Goal: Task Accomplishment & Management: Use online tool/utility

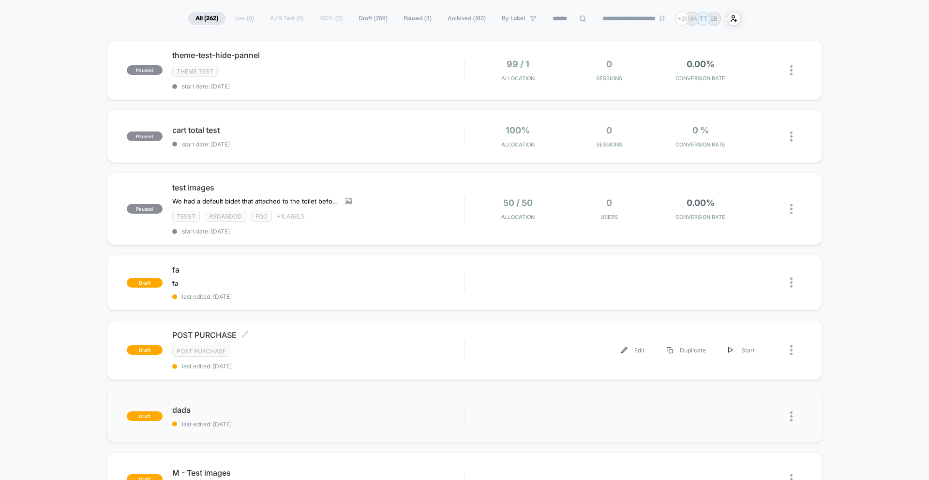
scroll to position [69, 0]
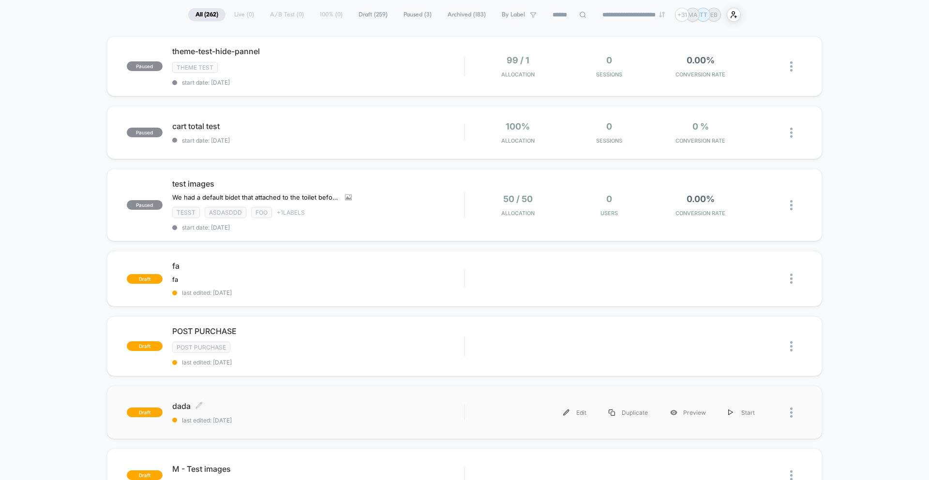
click at [392, 415] on div "dada Click to edit experience details Click to edit experience details last edi…" at bounding box center [318, 412] width 292 height 23
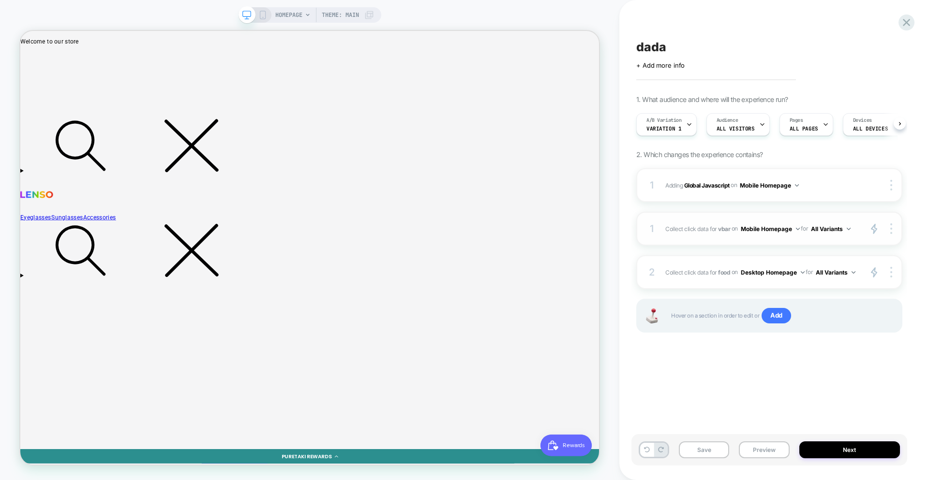
scroll to position [0, 0]
click at [732, 411] on div "dada Click to edit experience details + Add more info 1. What audience and wher…" at bounding box center [769, 240] width 276 height 461
click at [837, 274] on button "All Variants" at bounding box center [835, 272] width 40 height 12
click at [762, 295] on div "1 Adding Global Javascript on Mobile Homepage Copy to Desktop Target All Device…" at bounding box center [769, 262] width 266 height 189
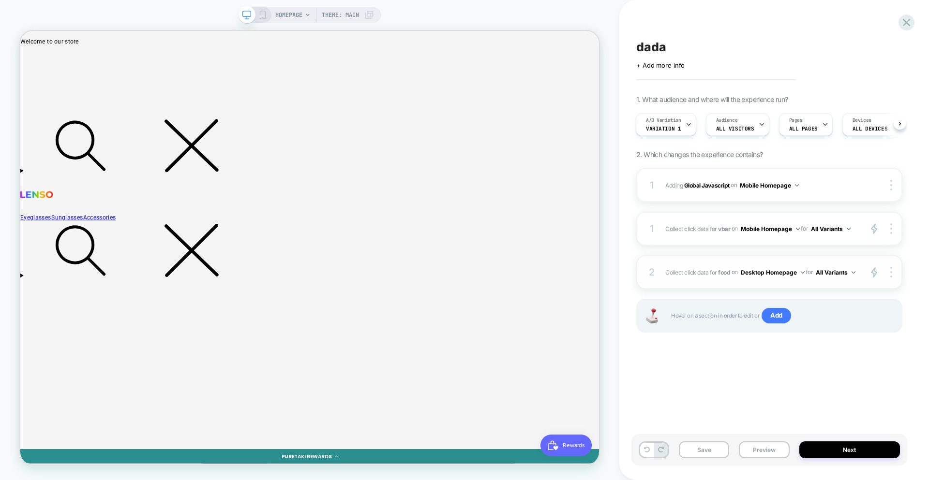
click at [776, 271] on button "Desktop Homepage" at bounding box center [772, 272] width 64 height 12
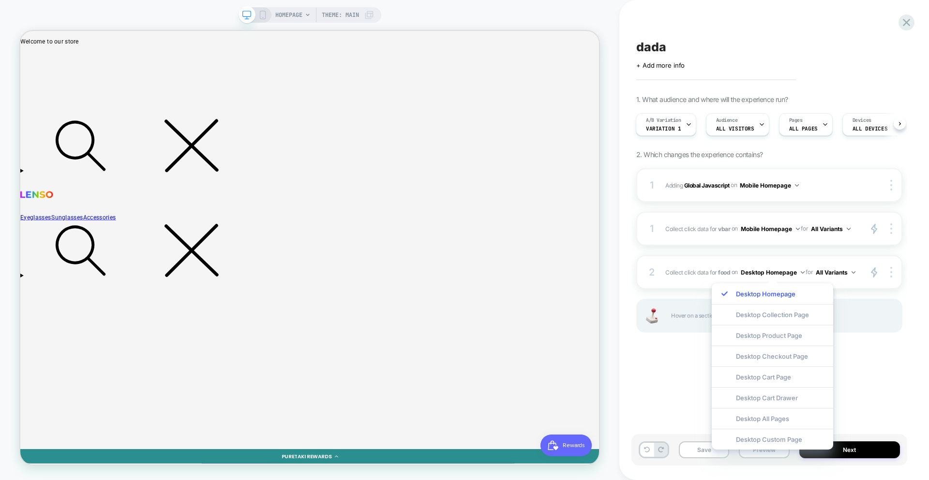
click at [669, 342] on div "1 Adding Global Javascript on Mobile Homepage Copy to Desktop Target All Device…" at bounding box center [769, 262] width 266 height 189
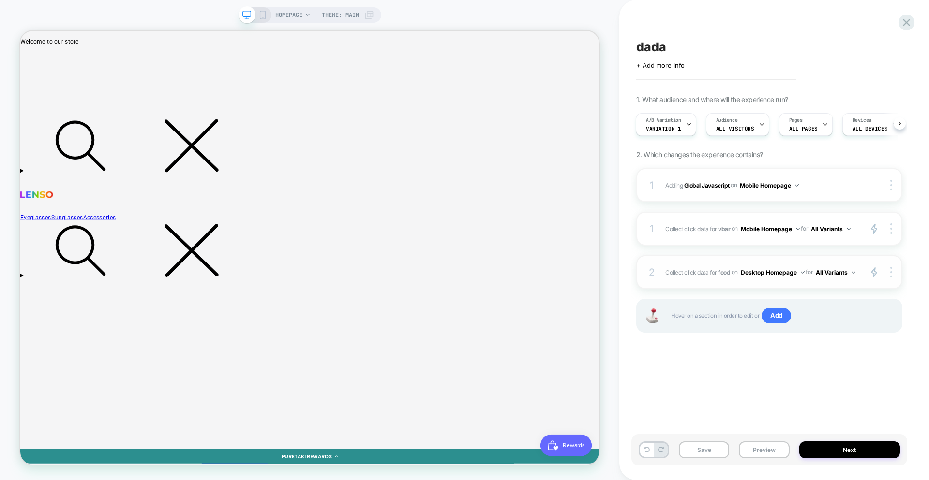
click at [877, 273] on icon "primary 2" at bounding box center [873, 272] width 7 height 11
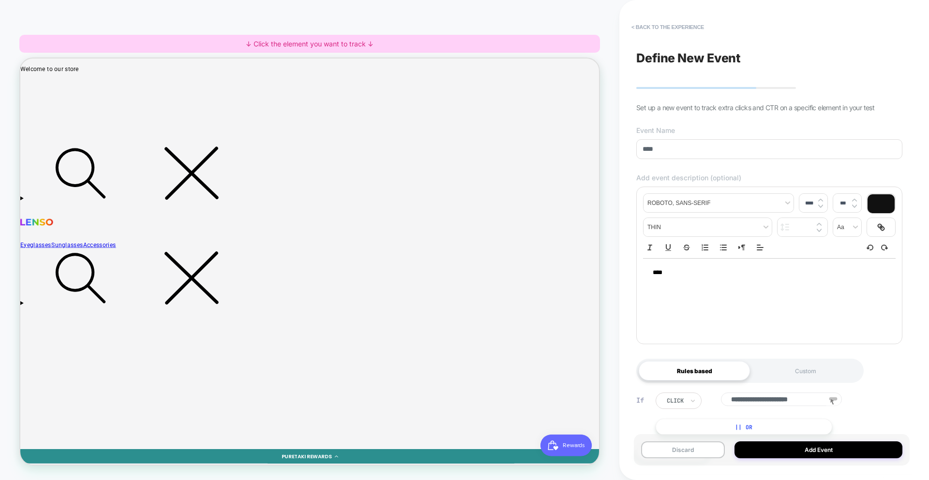
click at [890, 273] on div "****" at bounding box center [769, 273] width 252 height 28
type input "****"
click at [669, 21] on button "< back to the experience" at bounding box center [667, 26] width 82 height 15
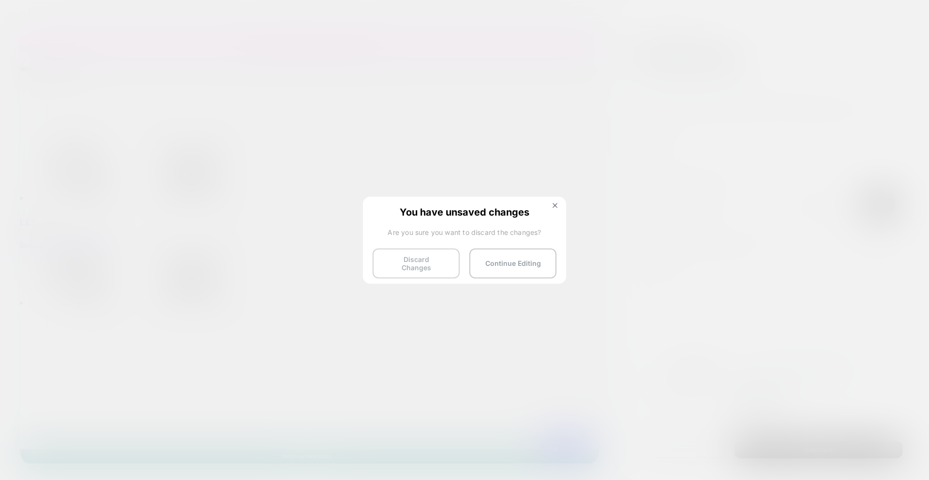
drag, startPoint x: 419, startPoint y: 260, endPoint x: 591, endPoint y: 307, distance: 178.3
click at [419, 260] on button "Discard Changes" at bounding box center [415, 264] width 87 height 30
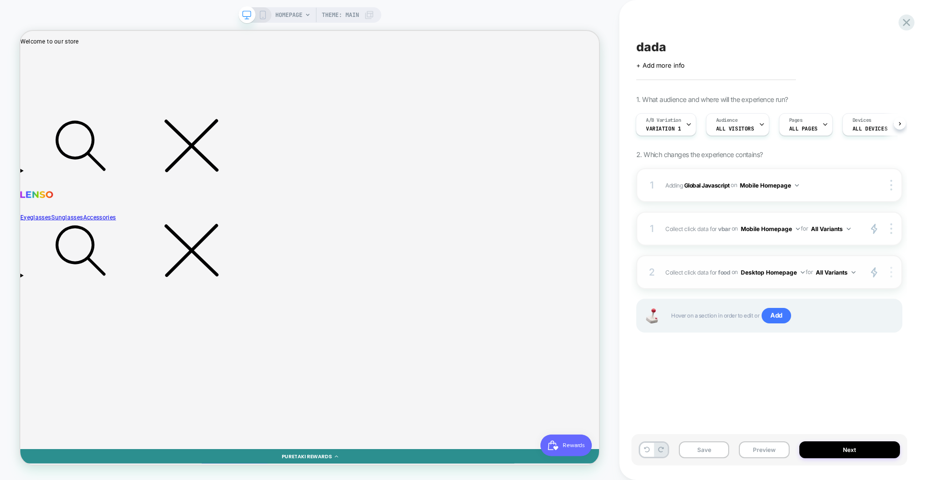
click at [888, 276] on div at bounding box center [892, 272] width 18 height 11
click at [894, 276] on div at bounding box center [892, 272] width 18 height 11
drag, startPoint x: 710, startPoint y: 377, endPoint x: 709, endPoint y: 368, distance: 9.2
click at [709, 372] on div "dada Click to edit experience details + Add more info 1. What audience and wher…" at bounding box center [769, 240] width 276 height 461
click at [702, 284] on div "2 Collect click data for food on Desktop Homepage for All Variants primary 2 Du…" at bounding box center [769, 272] width 266 height 34
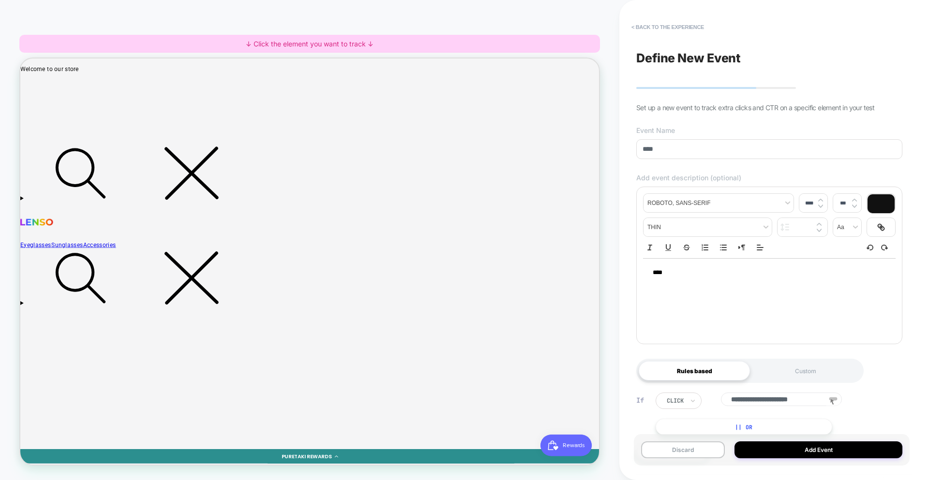
scroll to position [40, 0]
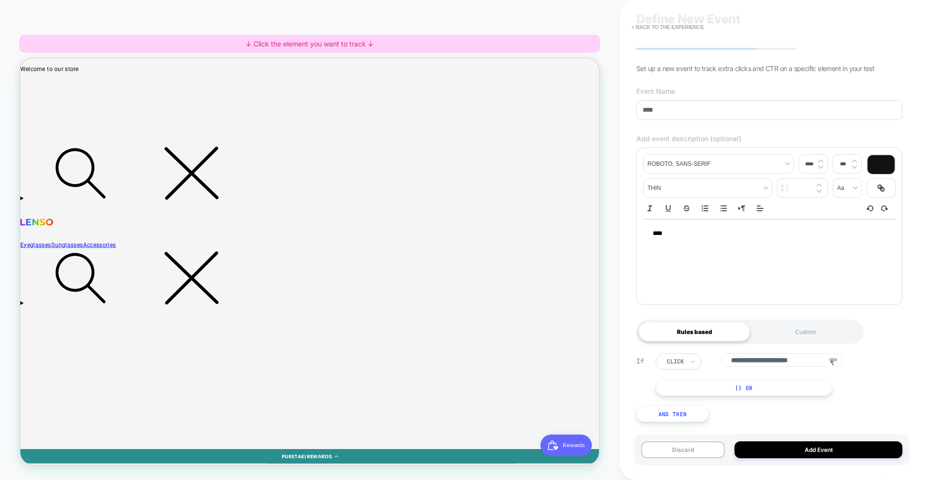
click at [745, 393] on button "|| Or" at bounding box center [743, 388] width 177 height 16
drag, startPoint x: 856, startPoint y: 385, endPoint x: 751, endPoint y: 421, distance: 111.8
click at [856, 385] on div at bounding box center [855, 386] width 12 height 12
click at [666, 419] on button "And Then" at bounding box center [672, 414] width 73 height 16
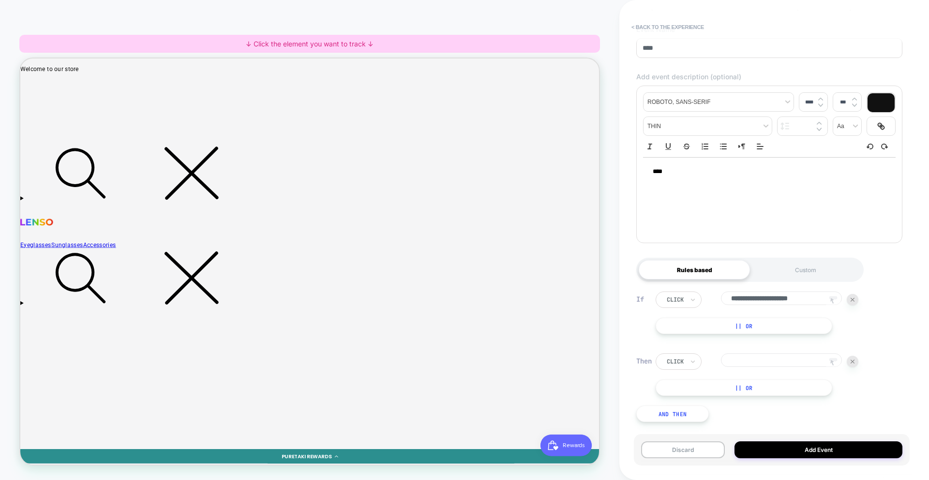
scroll to position [102, 0]
click at [853, 359] on div at bounding box center [852, 362] width 12 height 12
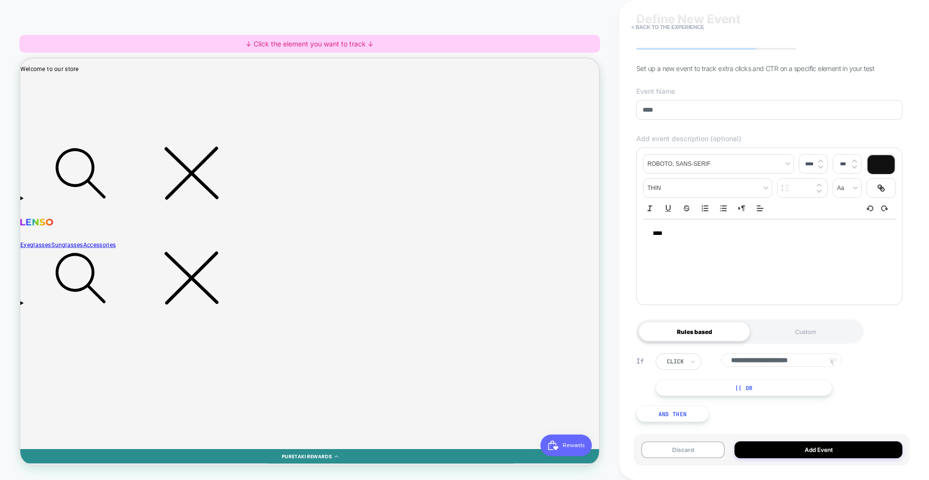
scroll to position [0, 0]
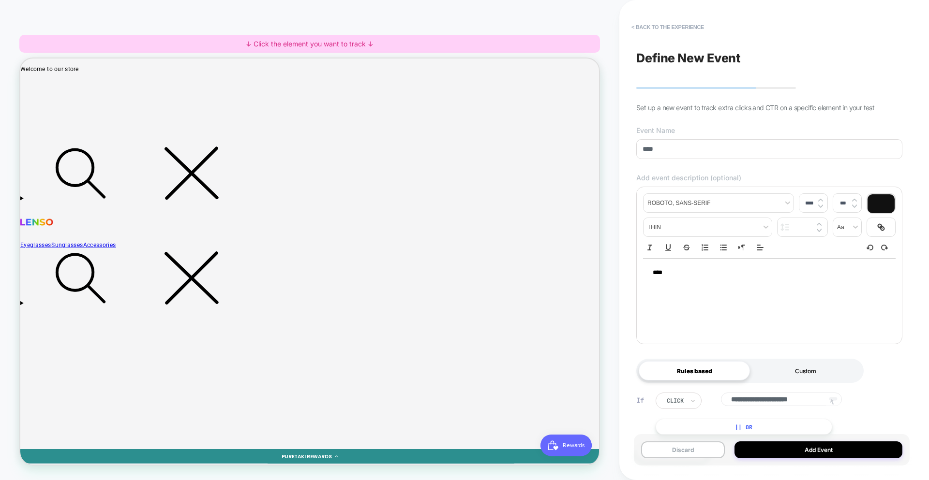
click at [778, 366] on div "Custom" at bounding box center [805, 370] width 111 height 19
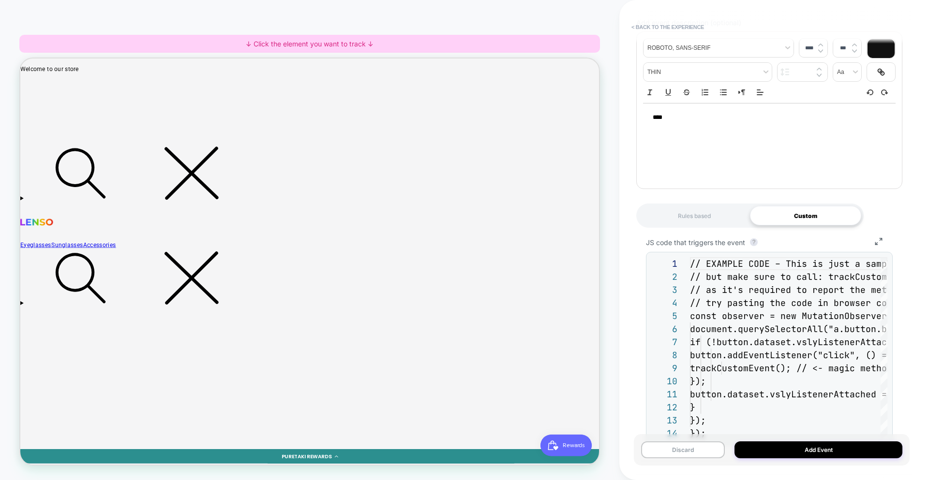
scroll to position [104, 0]
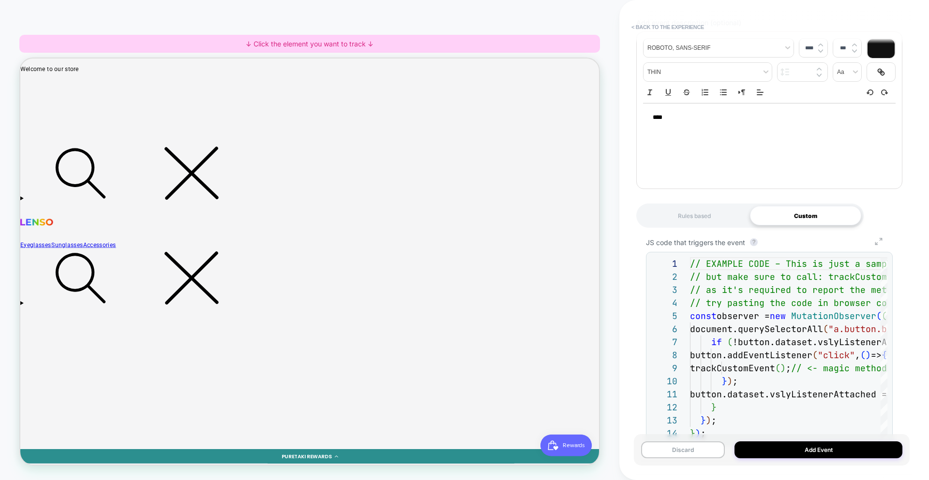
click at [874, 244] on icon "Group 7" at bounding box center [878, 241] width 22 height 7
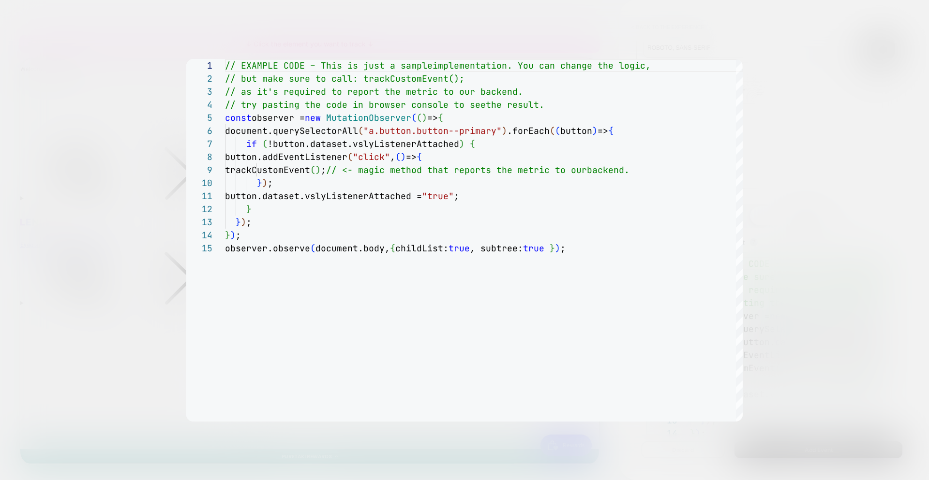
click at [811, 275] on div at bounding box center [464, 240] width 929 height 480
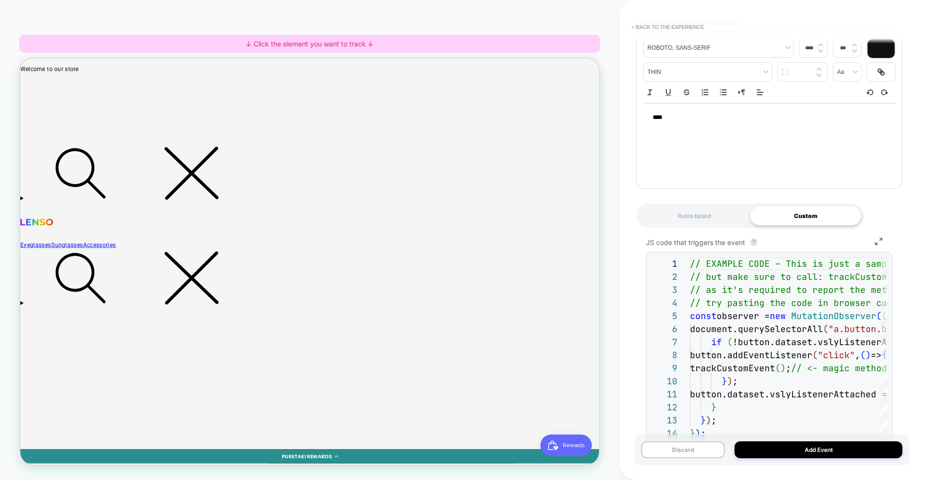
click at [692, 221] on div "Rules based" at bounding box center [693, 215] width 111 height 19
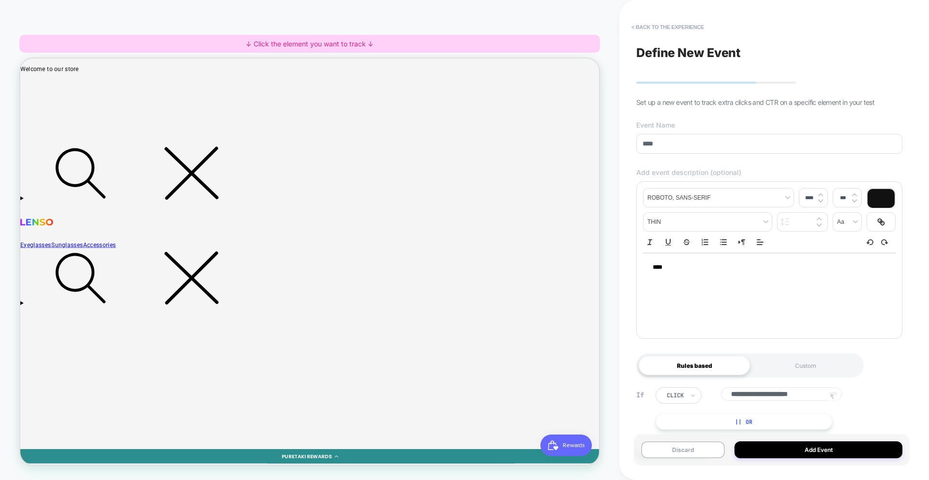
scroll to position [0, 0]
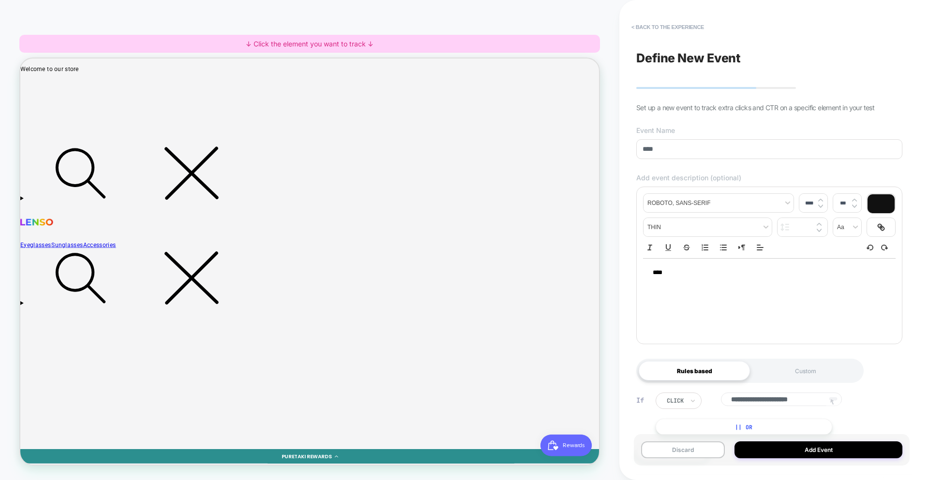
click at [695, 282] on div "****" at bounding box center [769, 273] width 252 height 28
type input "****"
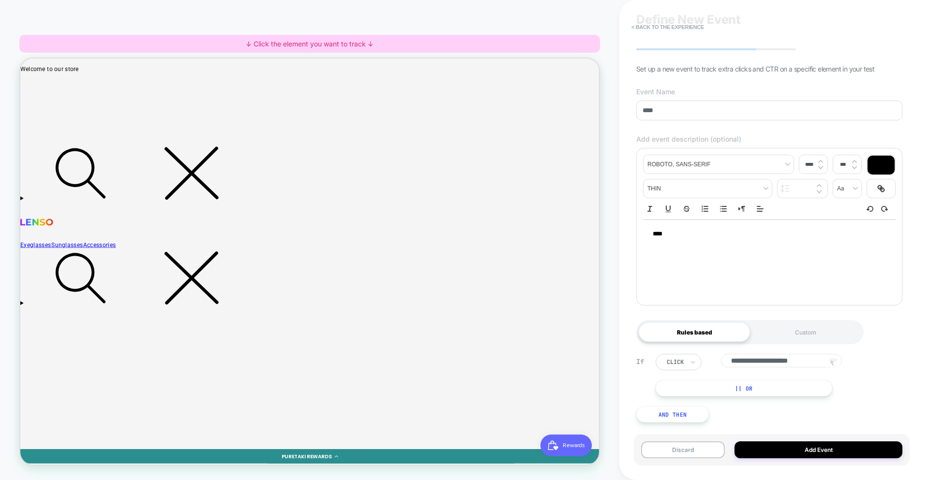
scroll to position [40, 0]
click at [808, 447] on button "Add Event" at bounding box center [818, 450] width 168 height 17
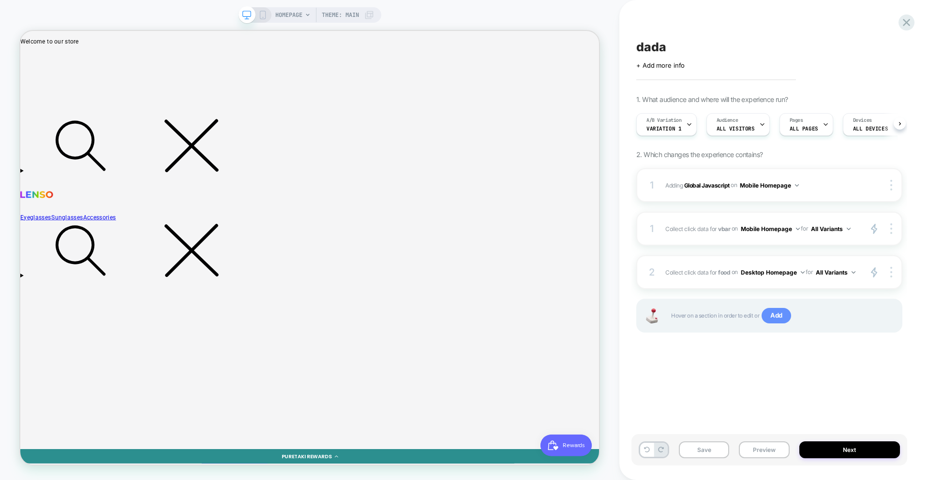
scroll to position [0, 0]
click at [717, 280] on div "2 Collect click data for food on Desktop Homepage for All Variants primary 2 Du…" at bounding box center [769, 272] width 266 height 34
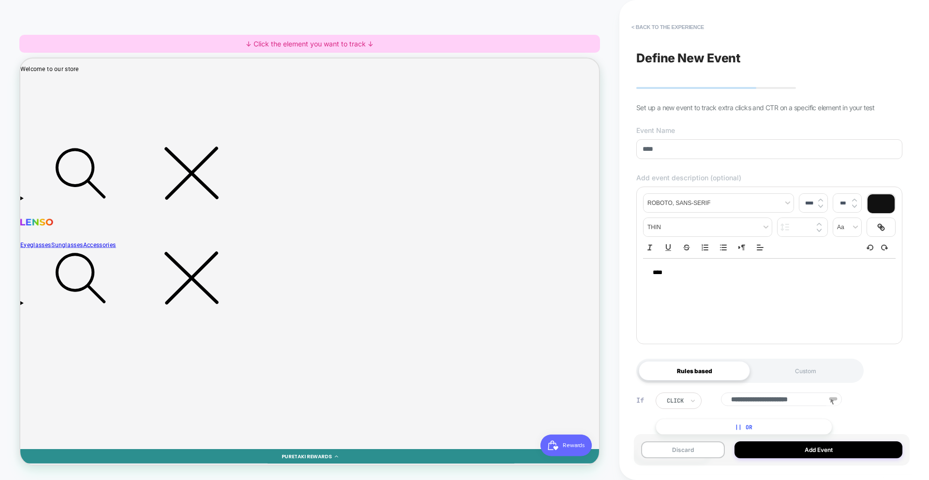
click at [655, 152] on input "****" at bounding box center [769, 149] width 266 height 20
type input "********"
click at [815, 449] on button "Add Event" at bounding box center [818, 450] width 168 height 17
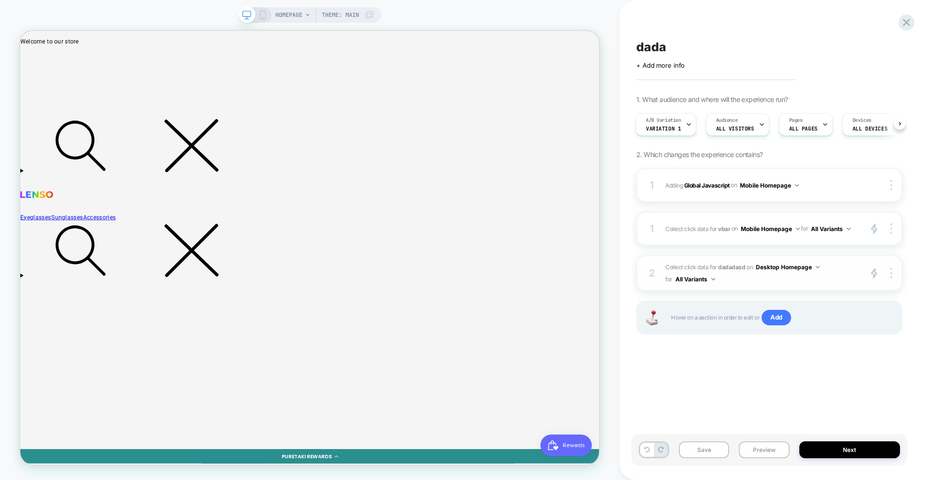
click at [753, 276] on span "Collect click data for dadadasd on Desktop Homepage for All Variants" at bounding box center [760, 273] width 191 height 24
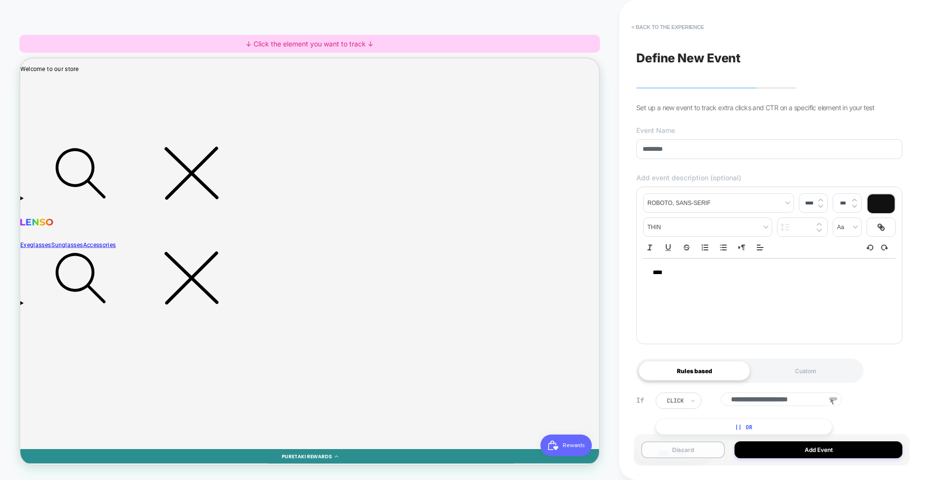
click at [683, 458] on button "Discard" at bounding box center [683, 450] width 84 height 17
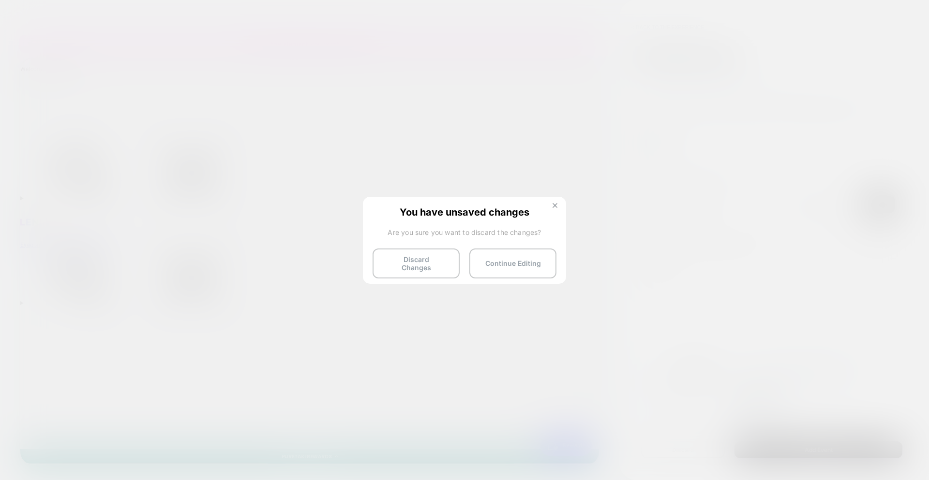
click at [553, 208] on button at bounding box center [554, 207] width 11 height 8
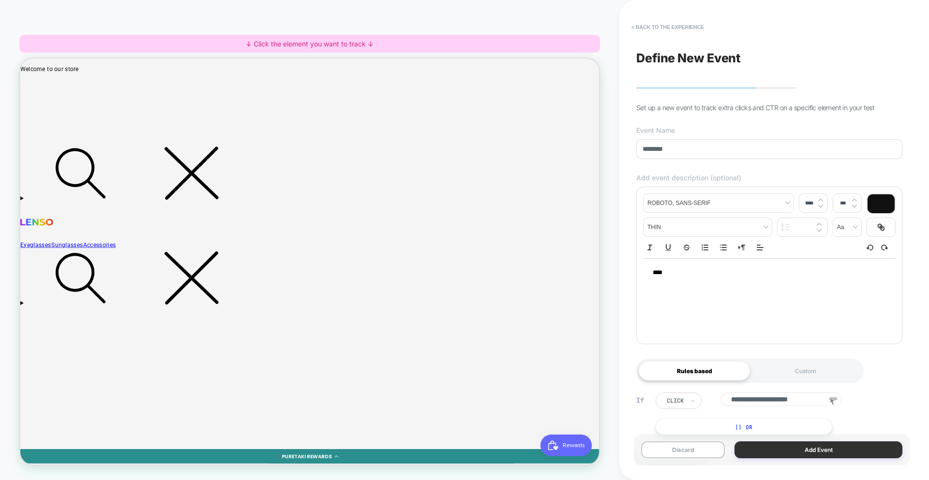
click at [796, 454] on button "Add Event" at bounding box center [818, 450] width 168 height 17
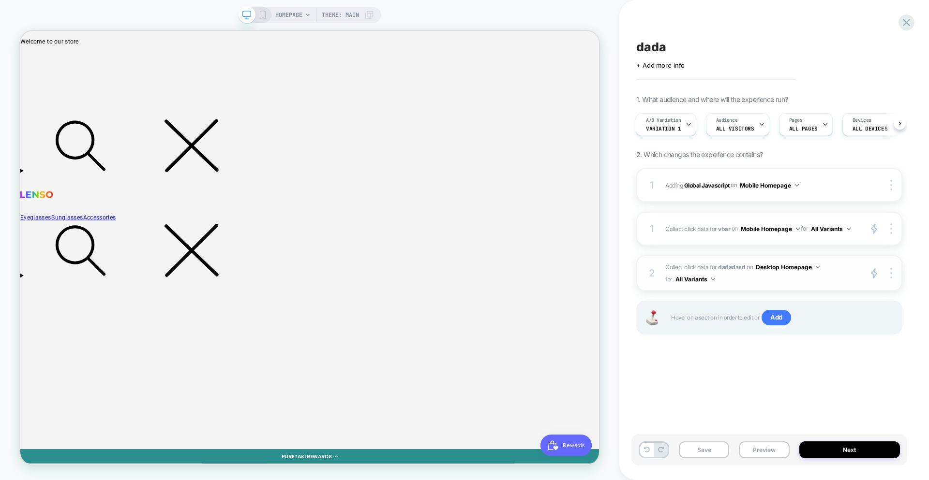
click at [691, 280] on button "All Variants" at bounding box center [695, 279] width 40 height 12
click at [698, 319] on div "Control" at bounding box center [694, 321] width 81 height 21
drag, startPoint x: 833, startPoint y: 374, endPoint x: 829, endPoint y: 322, distance: 52.8
click at [833, 374] on div "dada Click to edit experience details + Add more info 1. What audience and wher…" at bounding box center [769, 240] width 276 height 461
click at [826, 280] on span "Collect click data for dadadasd on Desktop Homepage for Control" at bounding box center [760, 273] width 191 height 24
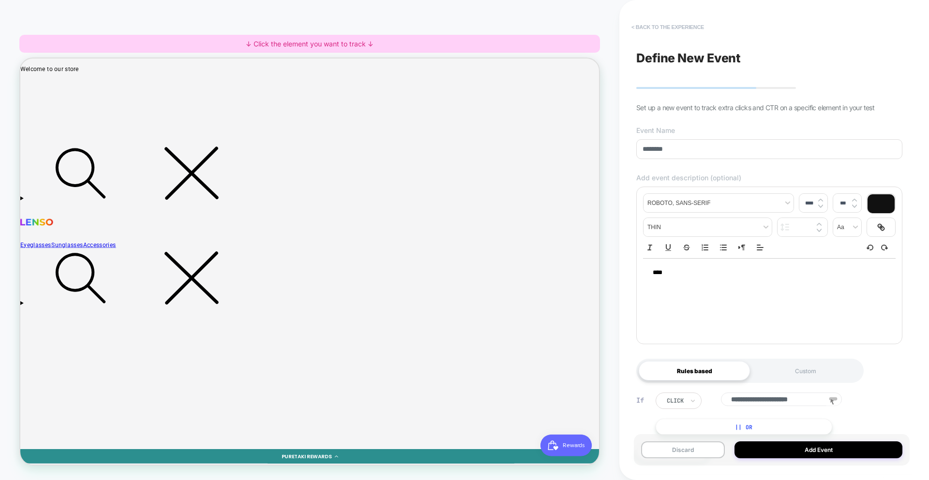
click at [663, 28] on button "< back to the experience" at bounding box center [667, 26] width 82 height 15
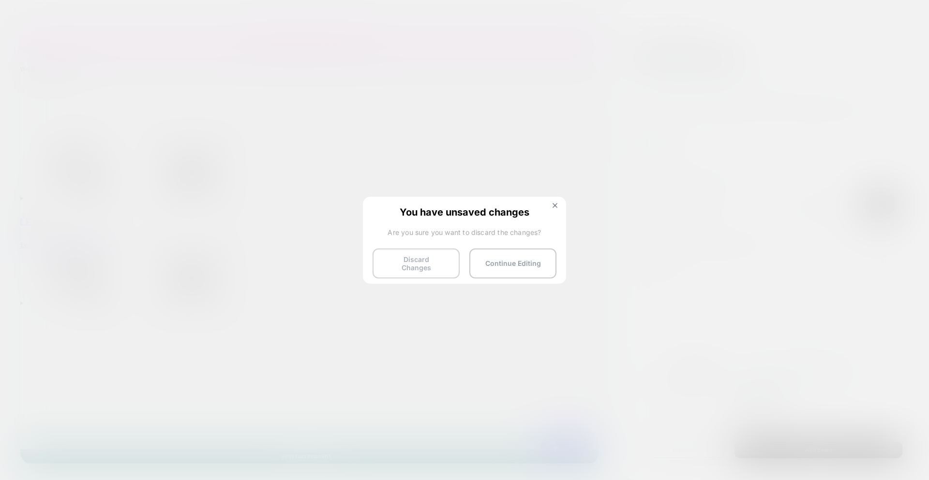
click at [399, 259] on button "Discard Changes" at bounding box center [415, 264] width 87 height 30
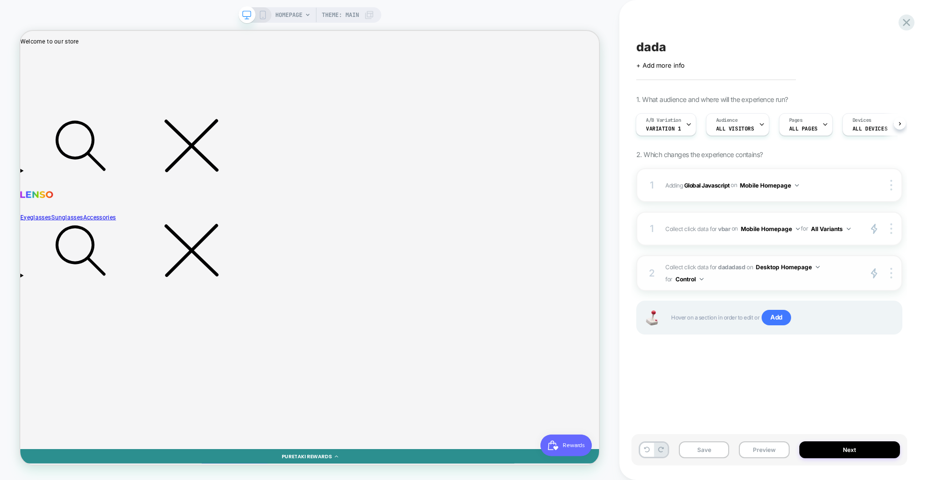
click at [679, 274] on button "Control" at bounding box center [689, 279] width 28 height 12
click at [687, 303] on div "All Variants" at bounding box center [688, 300] width 81 height 21
click at [689, 285] on button "All Variants" at bounding box center [695, 279] width 40 height 12
click at [695, 361] on div "Variation 2" at bounding box center [694, 363] width 81 height 21
drag, startPoint x: 750, startPoint y: 391, endPoint x: 743, endPoint y: 295, distance: 96.4
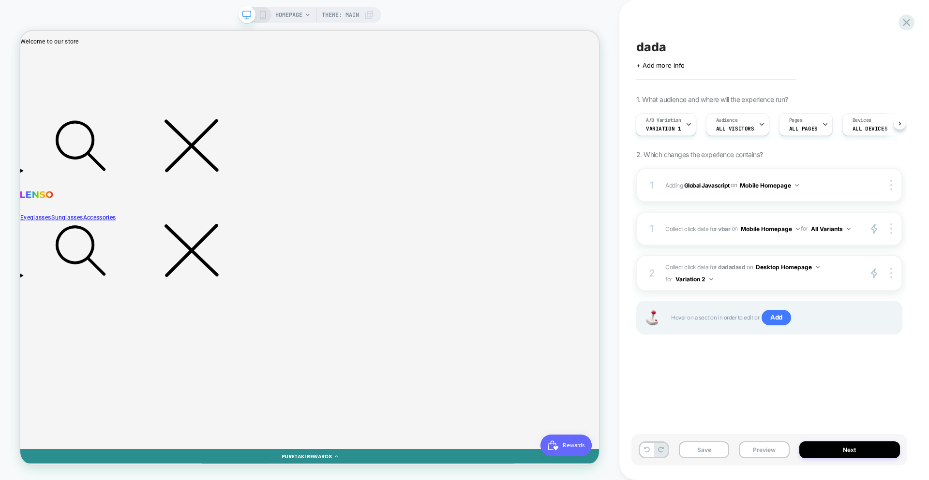
click at [750, 384] on div "dada Click to edit experience details + Add more info 1. What audience and wher…" at bounding box center [769, 240] width 276 height 461
click at [741, 283] on span "Collect click data for dadadasd on Desktop Homepage for Variation 2" at bounding box center [760, 273] width 191 height 24
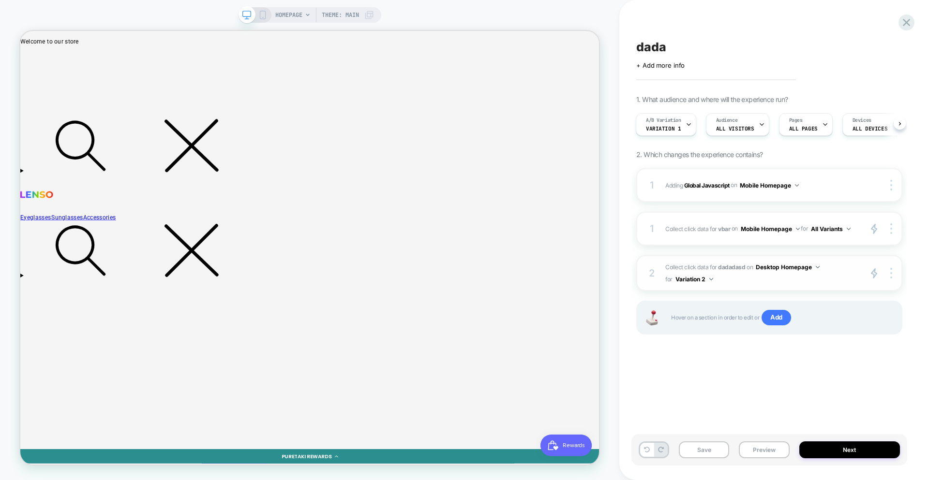
click at [741, 283] on span "Collect click data for dadadasd on Desktop Homepage for Variation 2" at bounding box center [760, 273] width 191 height 24
click at [737, 283] on span "Collect click data for dadadasd on Desktop Homepage for Variation 2" at bounding box center [760, 273] width 191 height 24
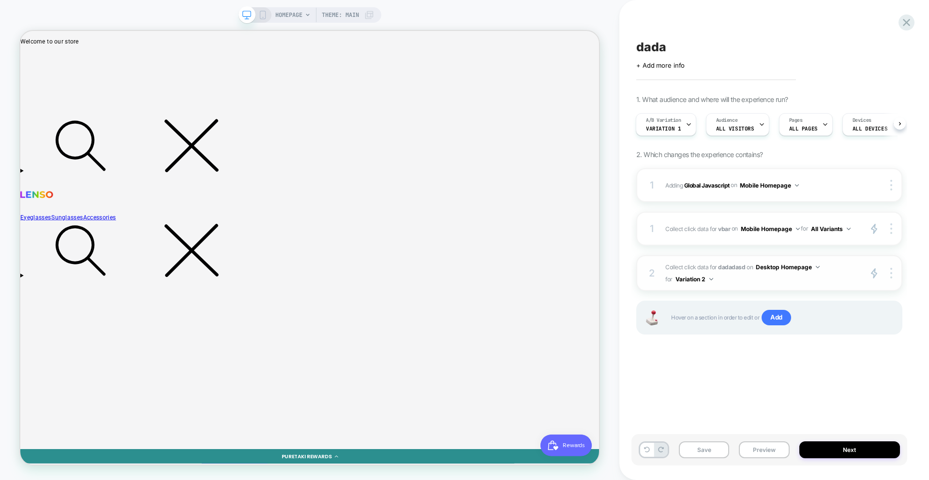
click at [737, 283] on span "Collect click data for dadadasd on Desktop Homepage for Variation 2" at bounding box center [760, 273] width 191 height 24
click at [694, 280] on button "Variation 2" at bounding box center [694, 279] width 38 height 12
click at [690, 339] on div "Variation 1" at bounding box center [693, 342] width 81 height 21
click at [719, 384] on div "dada Click to edit experience details + Add more info 1. What audience and wher…" at bounding box center [769, 240] width 276 height 461
